Goal: Navigation & Orientation: Find specific page/section

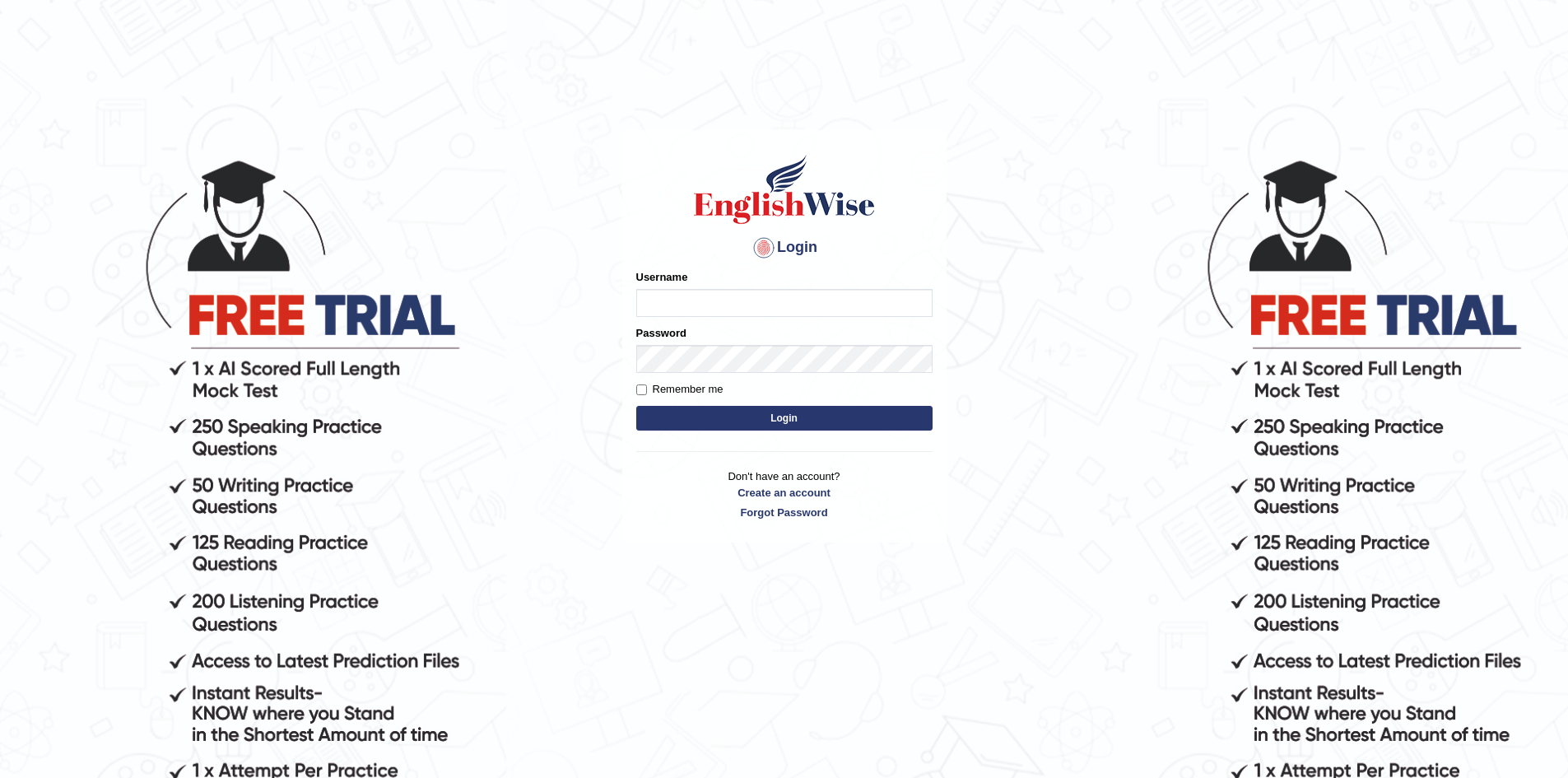
type input "Aliceenyonam"
click at [663, 413] on button "Login" at bounding box center [784, 417] width 296 height 25
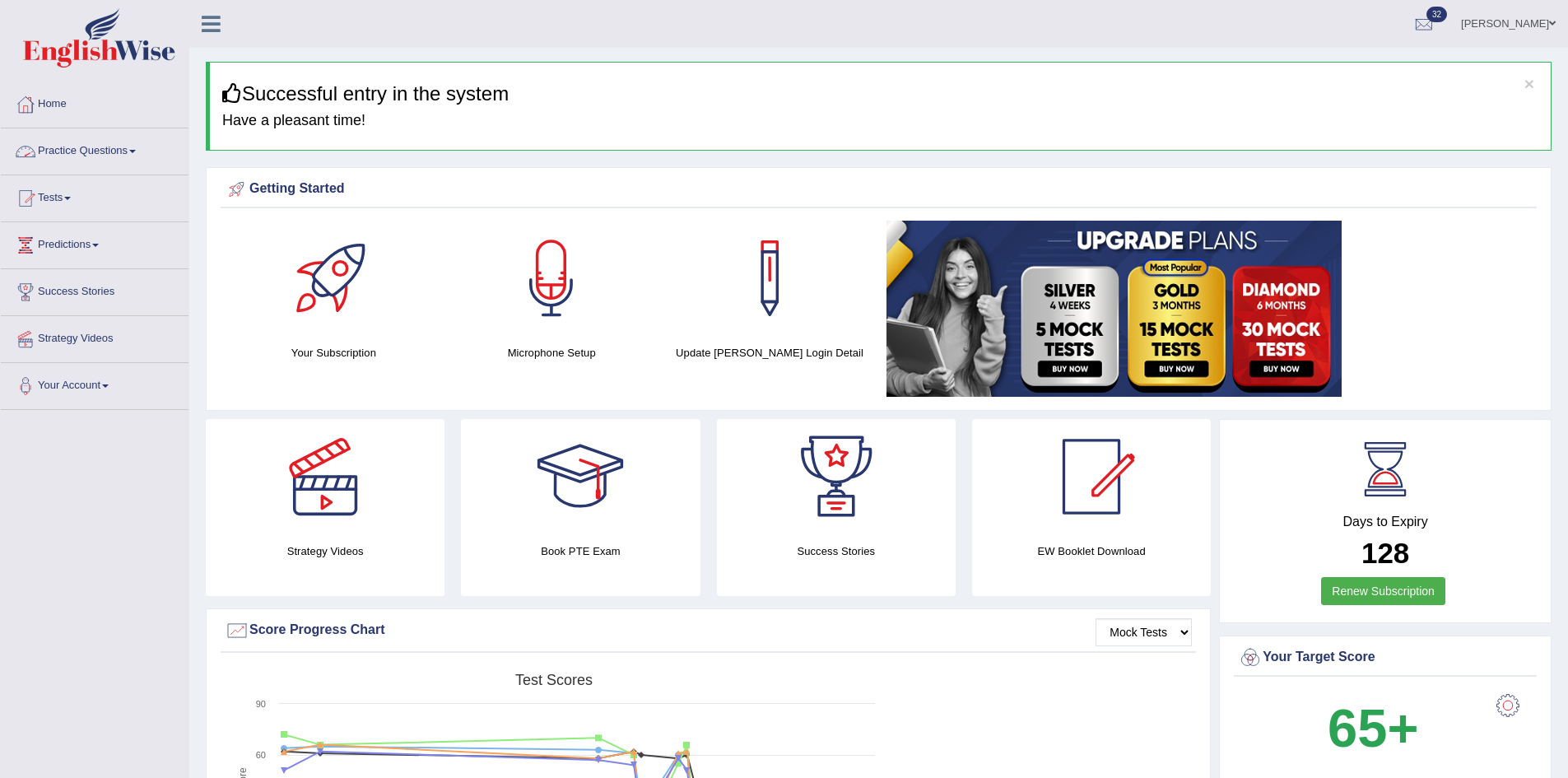
click at [72, 148] on link "Practice Questions" at bounding box center [94, 150] width 187 height 42
